Goal: Find contact information: Find contact information

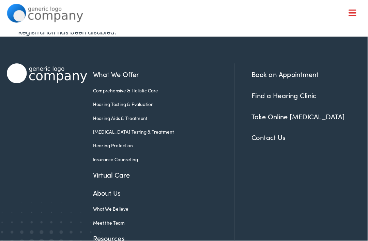
click at [255, 125] on link "Contact Us" at bounding box center [240, 122] width 30 height 9
